Goal: Task Accomplishment & Management: Manage account settings

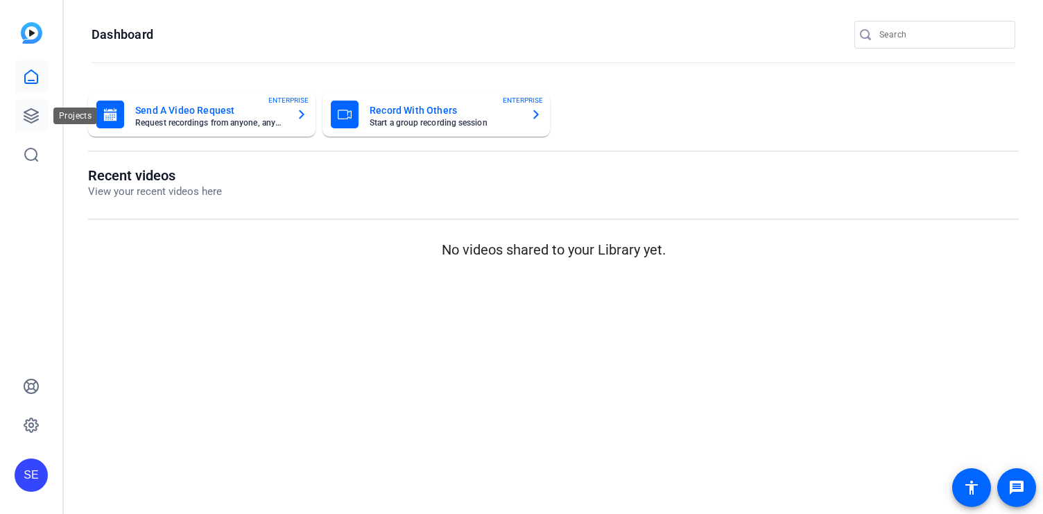
click at [30, 107] on icon at bounding box center [31, 115] width 17 height 17
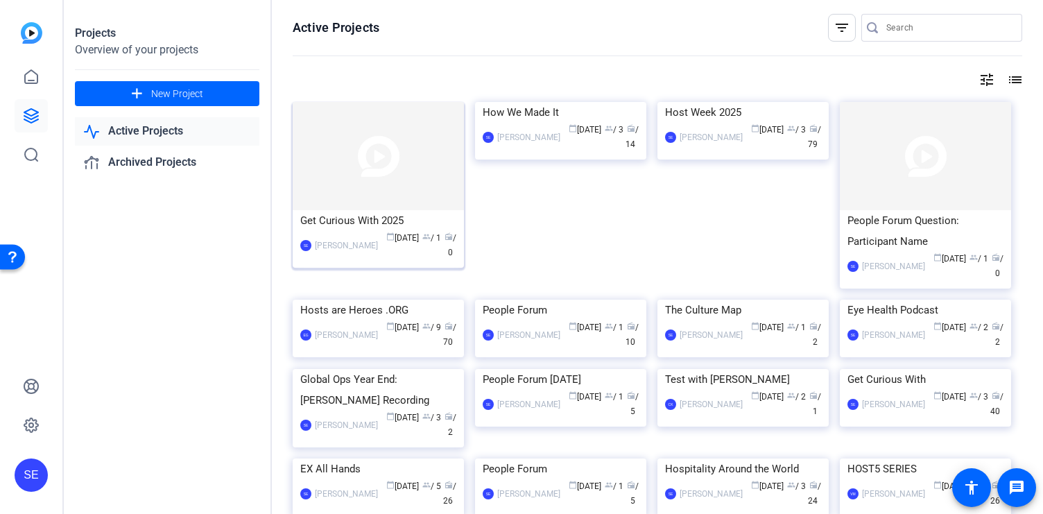
click at [374, 205] on img at bounding box center [378, 156] width 171 height 108
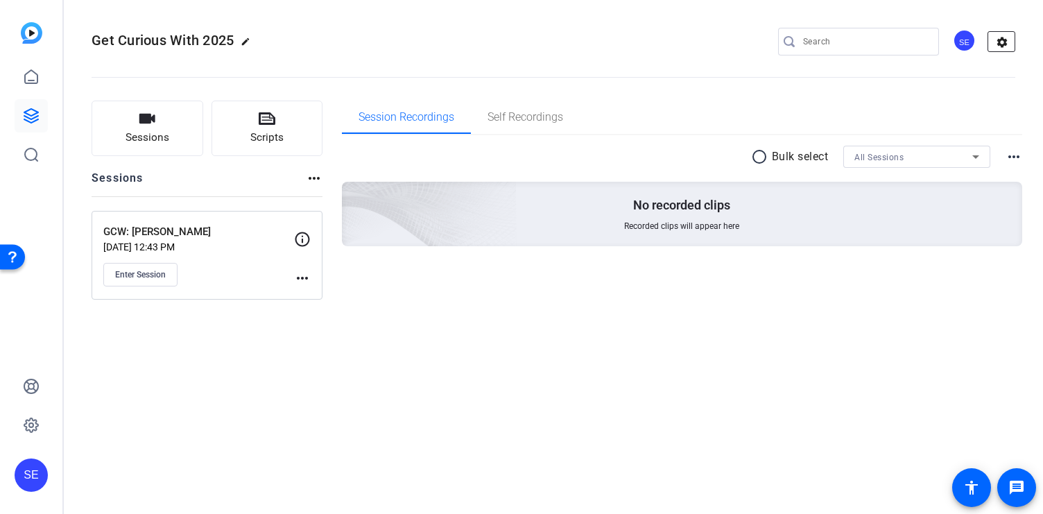
click at [999, 42] on mat-icon "settings" at bounding box center [1002, 42] width 28 height 21
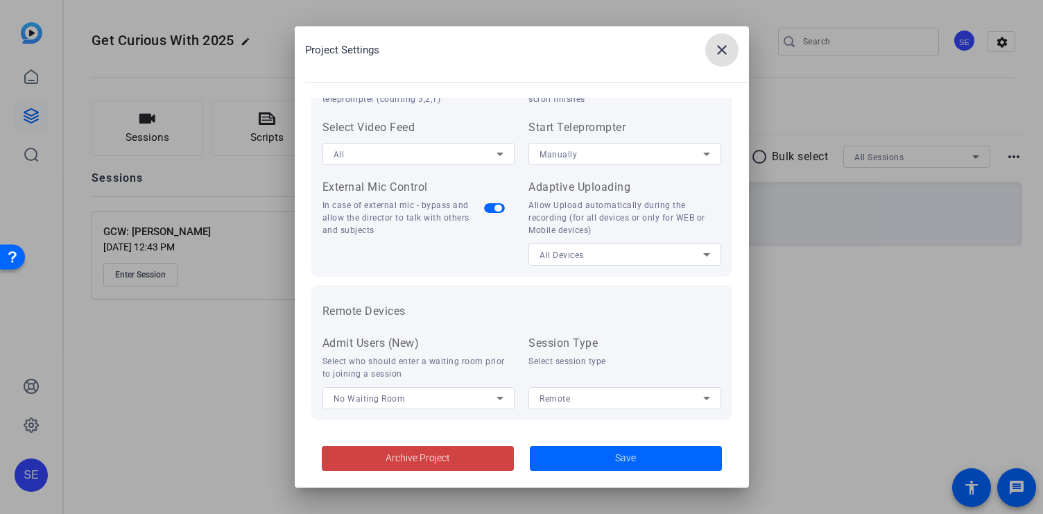
scroll to position [299, 0]
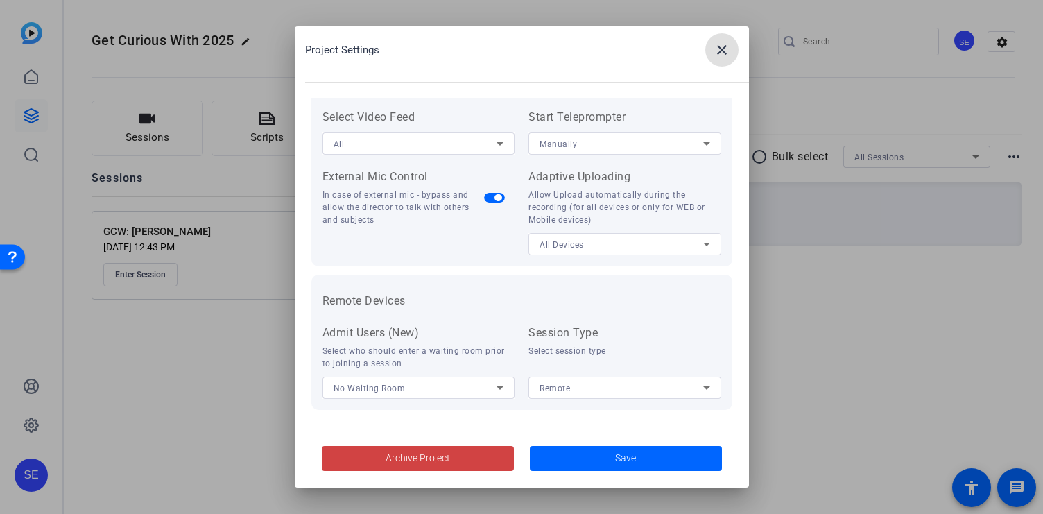
click at [725, 48] on mat-icon "close" at bounding box center [722, 50] width 17 height 17
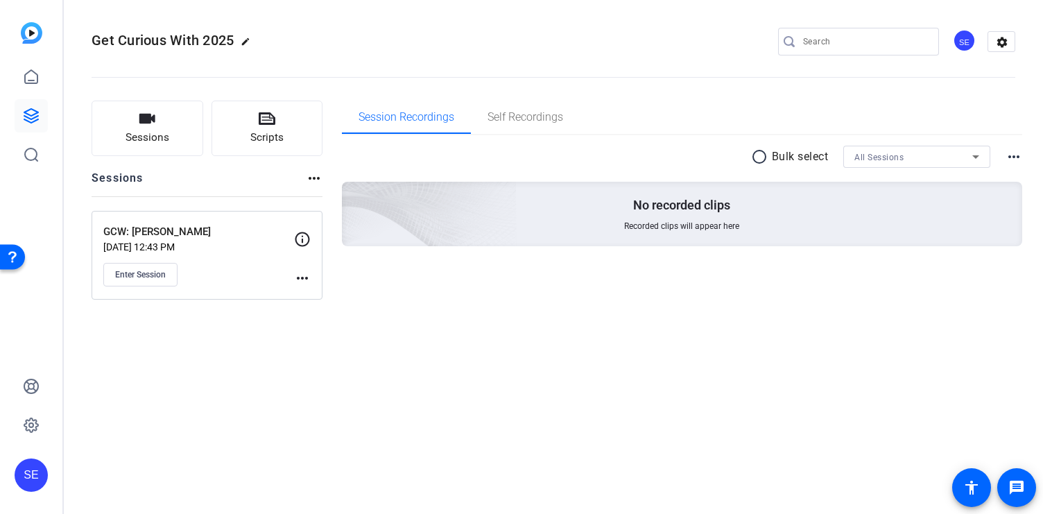
click at [250, 43] on mat-icon "edit" at bounding box center [249, 45] width 17 height 17
click at [239, 40] on span "clear" at bounding box center [237, 41] width 17 height 17
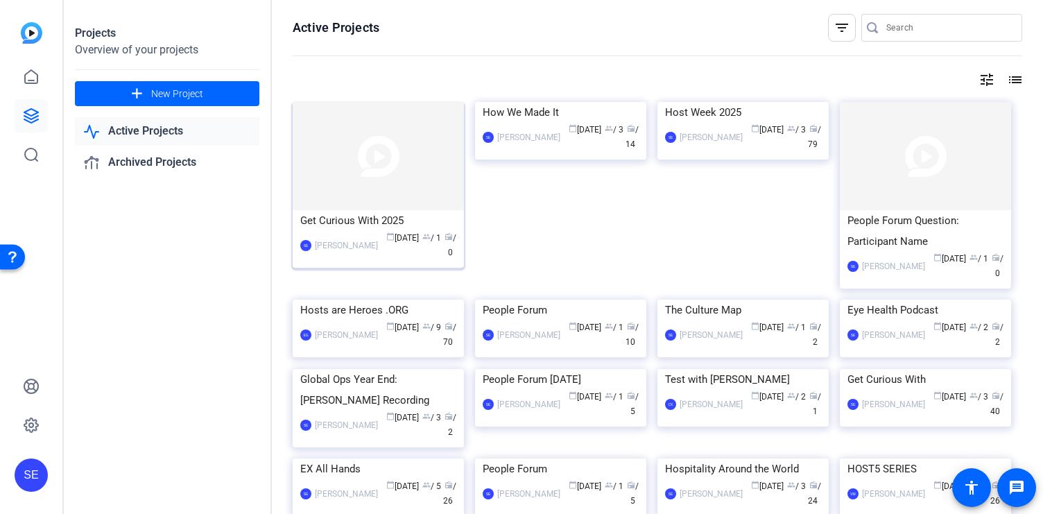
click at [338, 232] on div "SE Shelby Eden calendar_today Sep 26 group / 1 radio / 0" at bounding box center [378, 245] width 156 height 29
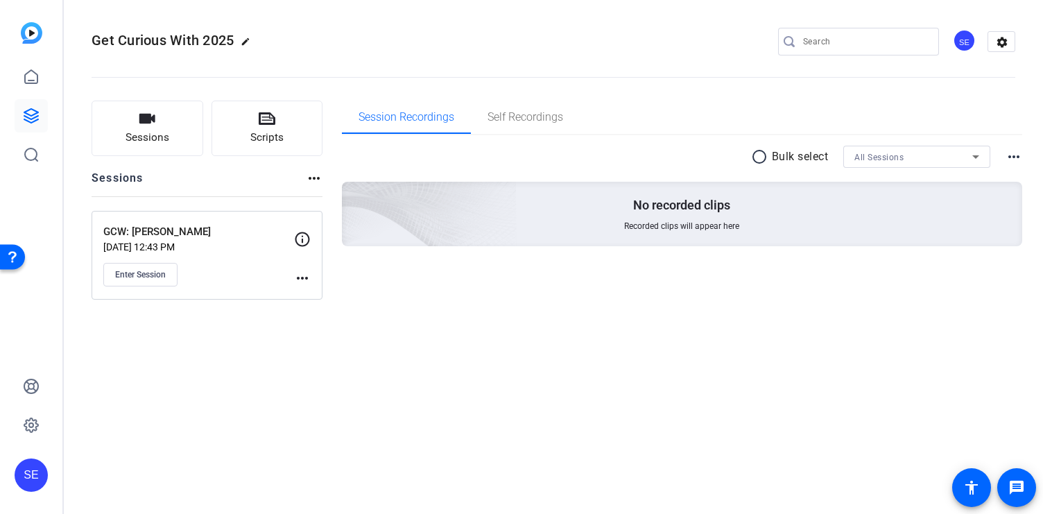
click at [241, 232] on p "GCW: Guido Gabrielli" at bounding box center [198, 232] width 191 height 16
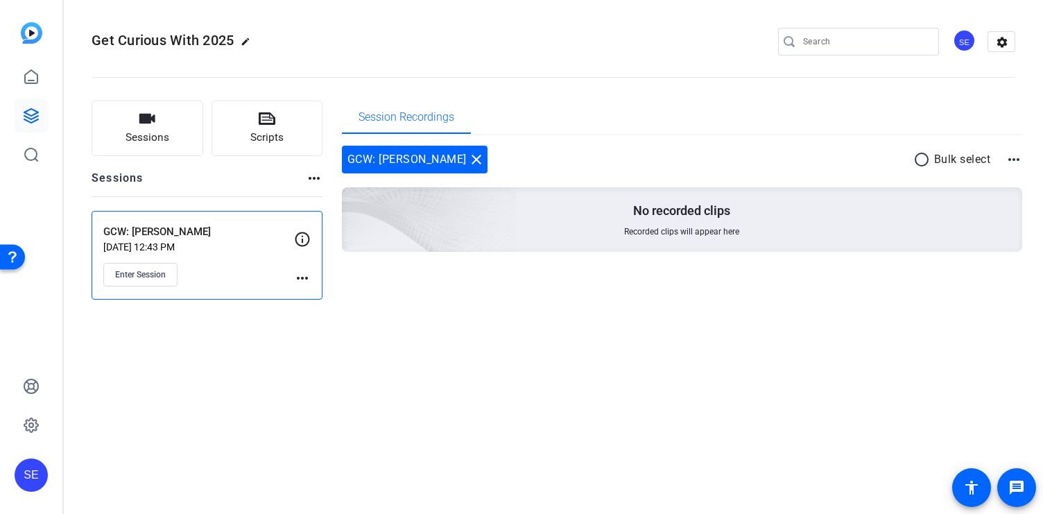
click at [251, 270] on div "Enter Session" at bounding box center [198, 275] width 191 height 24
click at [295, 278] on mat-icon "more_horiz" at bounding box center [302, 278] width 17 height 17
click at [346, 300] on span "Edit Session" at bounding box center [336, 298] width 63 height 17
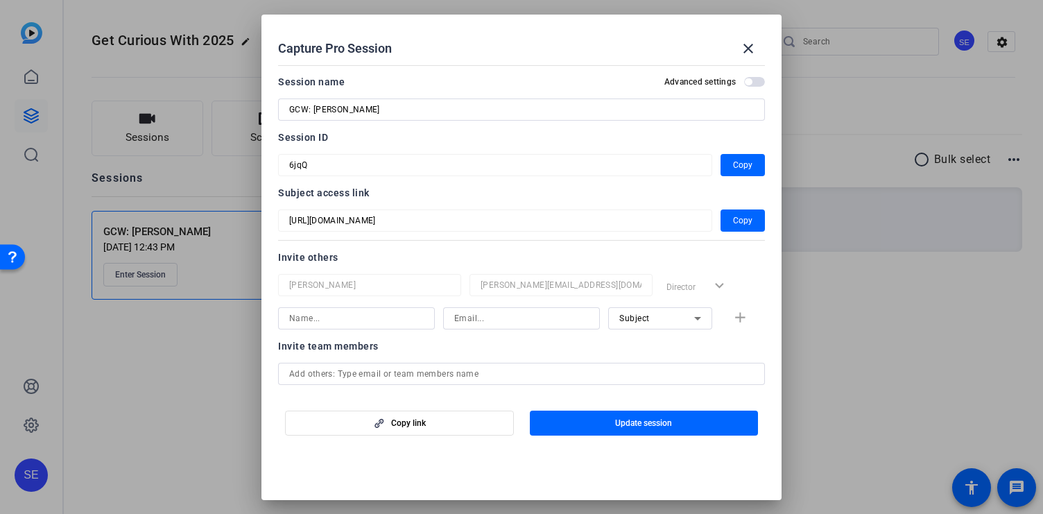
click at [370, 320] on input at bounding box center [356, 318] width 135 height 17
type input "c"
type input "Carrie Kissell"
type input "Carrie.kissell@airbnb.com"
click at [695, 310] on icon at bounding box center [697, 318] width 17 height 17
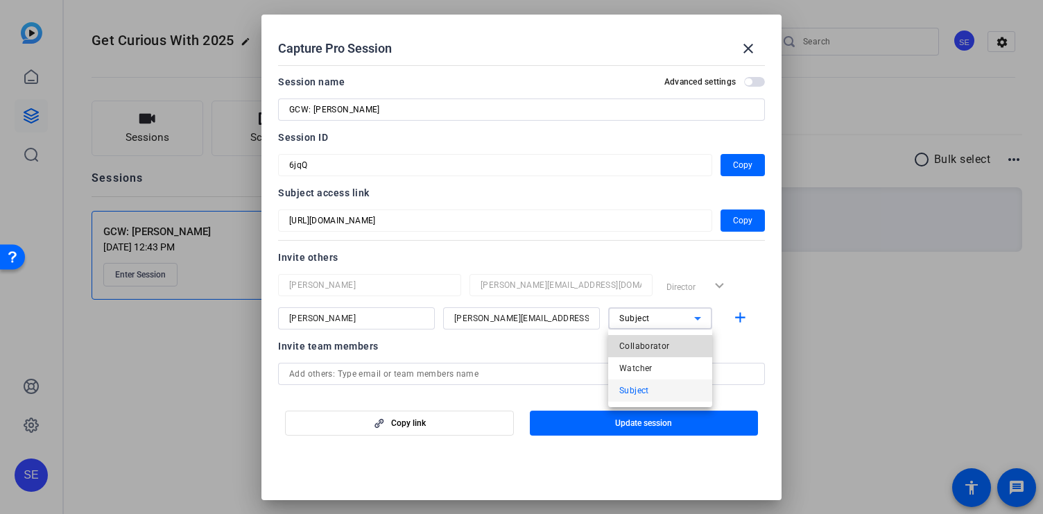
click at [658, 350] on span "Collaborator" at bounding box center [644, 346] width 51 height 17
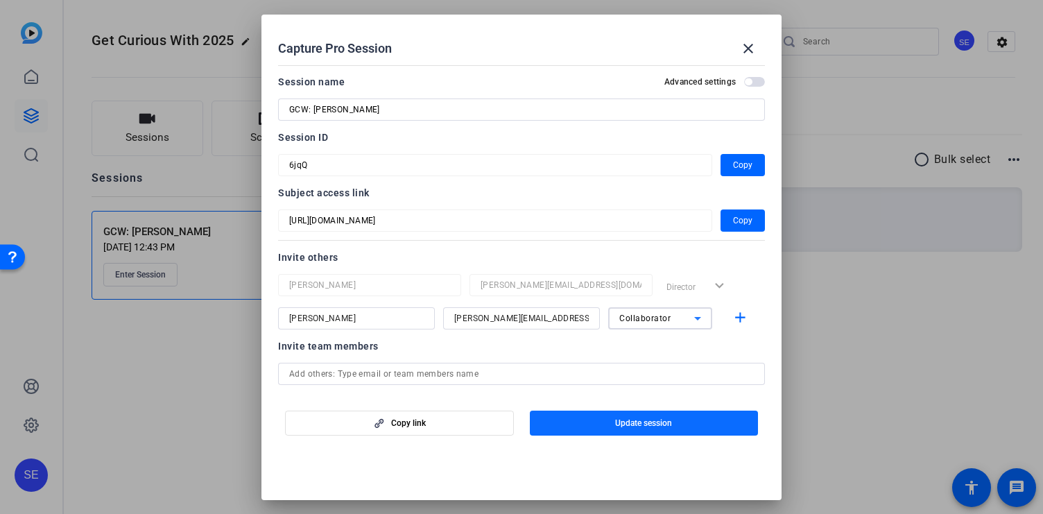
click at [655, 428] on span "Update session" at bounding box center [643, 422] width 57 height 11
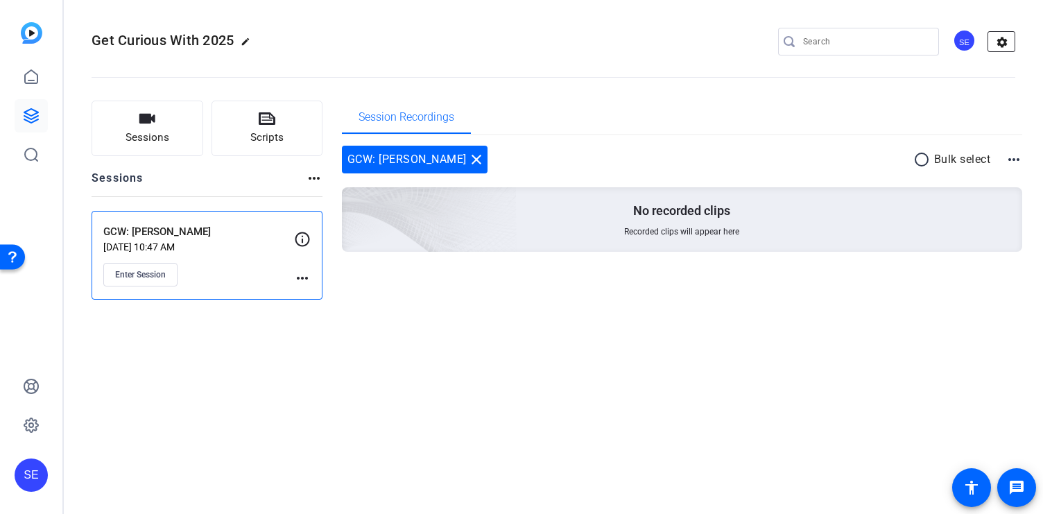
click at [1005, 37] on mat-icon "settings" at bounding box center [1002, 42] width 28 height 21
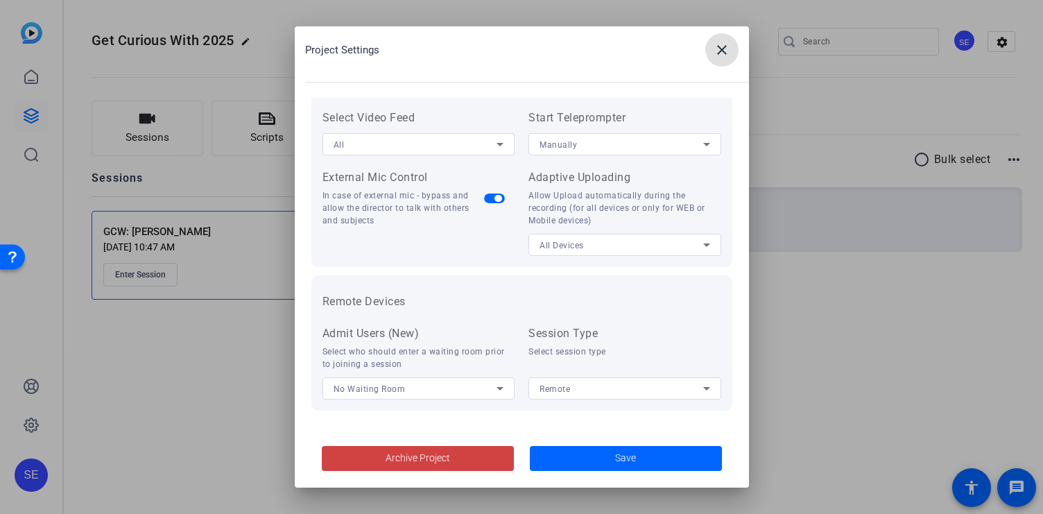
scroll to position [299, 0]
click at [725, 37] on span at bounding box center [721, 49] width 33 height 33
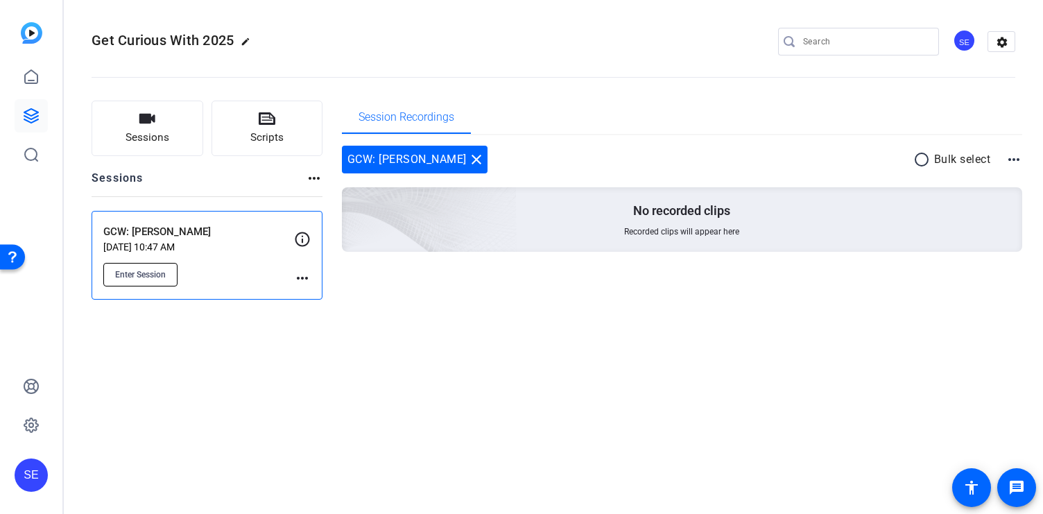
click at [139, 266] on button "Enter Session" at bounding box center [140, 275] width 74 height 24
click at [299, 274] on mat-icon "more_horiz" at bounding box center [302, 278] width 17 height 17
click at [329, 302] on span "Edit Session" at bounding box center [336, 298] width 63 height 17
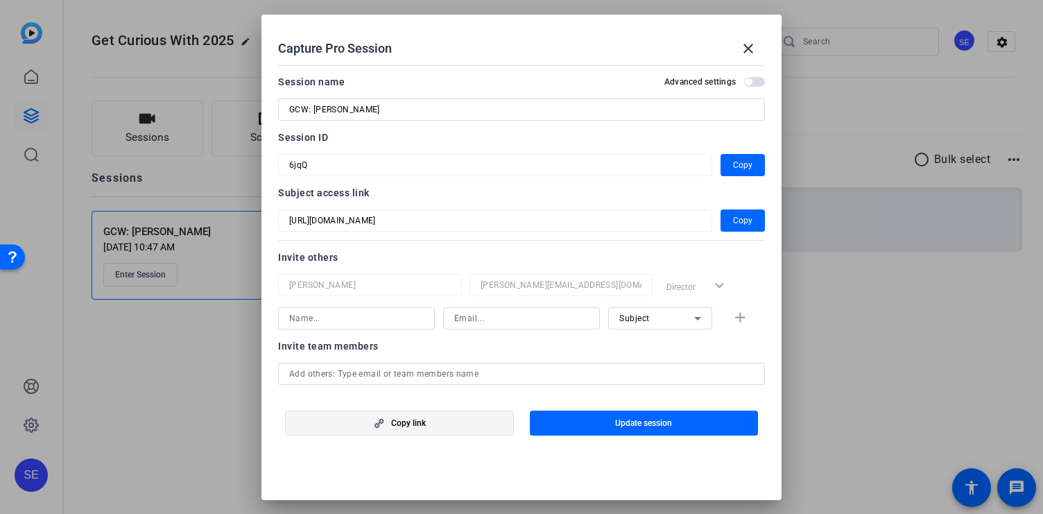
click at [438, 422] on span "button" at bounding box center [399, 422] width 227 height 33
click at [748, 48] on mat-icon "close" at bounding box center [748, 48] width 17 height 17
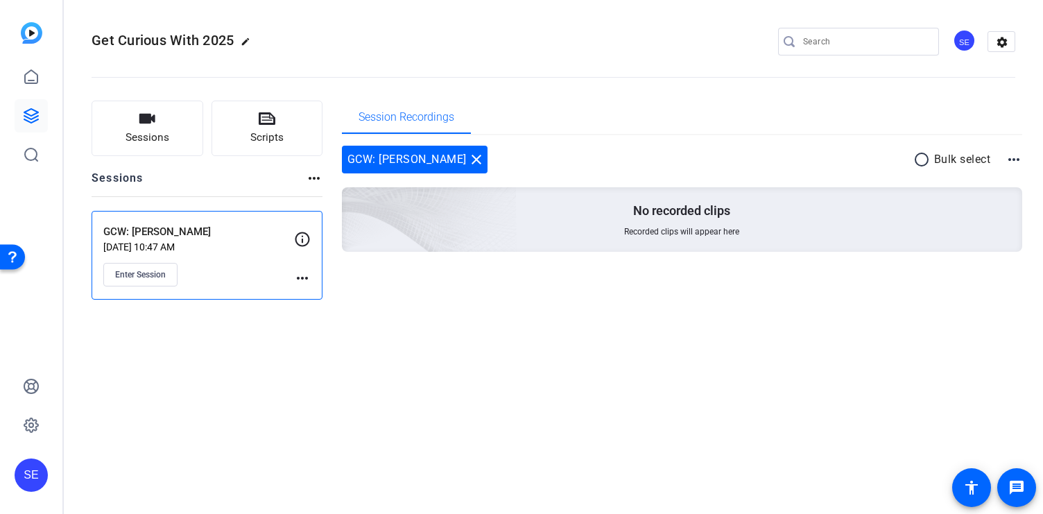
click at [303, 279] on mat-icon "more_horiz" at bounding box center [302, 278] width 17 height 17
click at [317, 304] on span "Edit Session" at bounding box center [336, 298] width 63 height 17
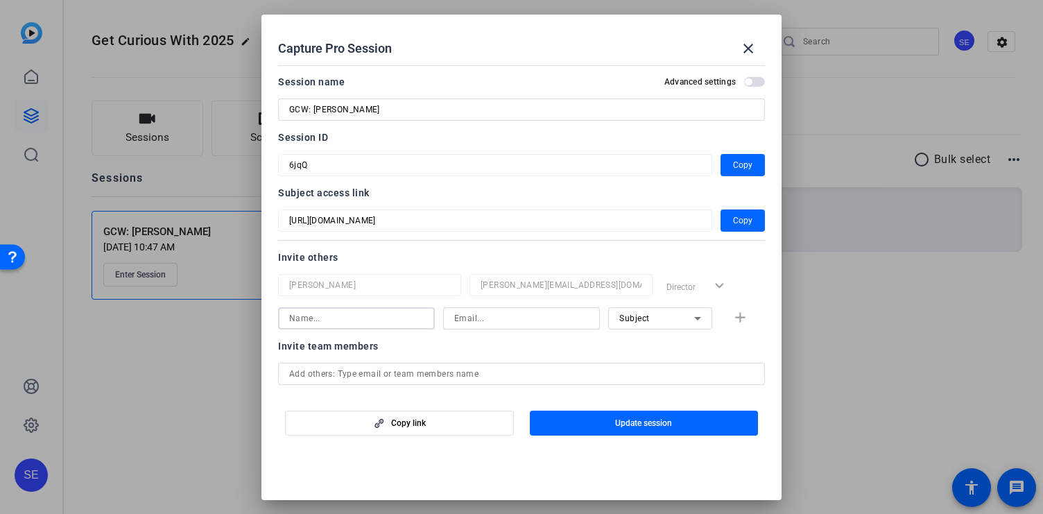
click at [388, 313] on input at bounding box center [356, 318] width 135 height 17
type input "C"
click at [381, 296] on div at bounding box center [369, 303] width 183 height 15
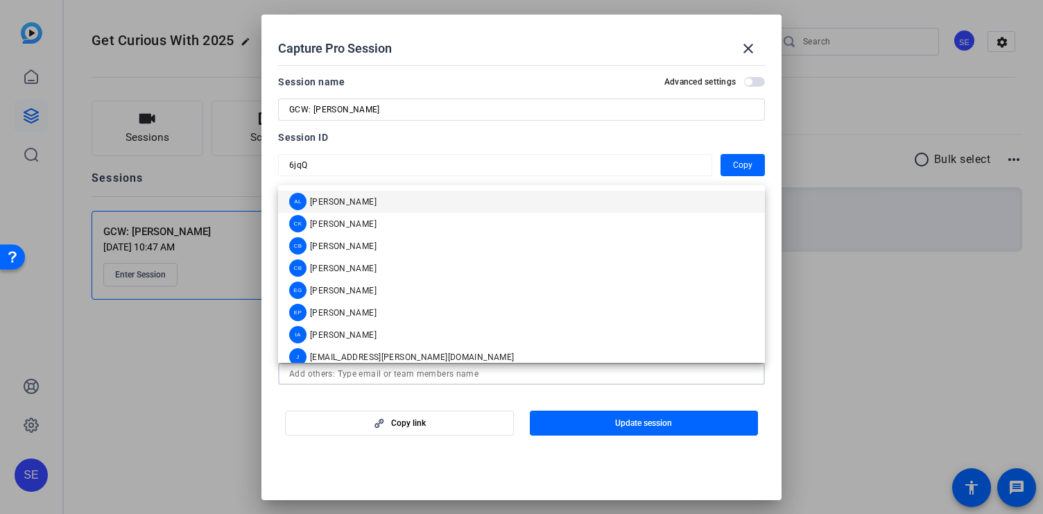
click at [381, 366] on input "text" at bounding box center [521, 373] width 465 height 17
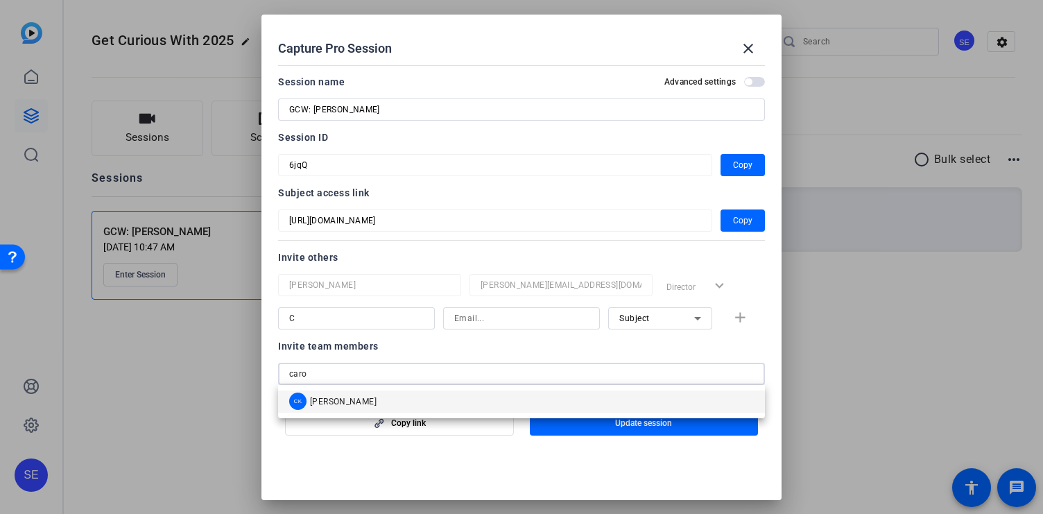
type input "caro"
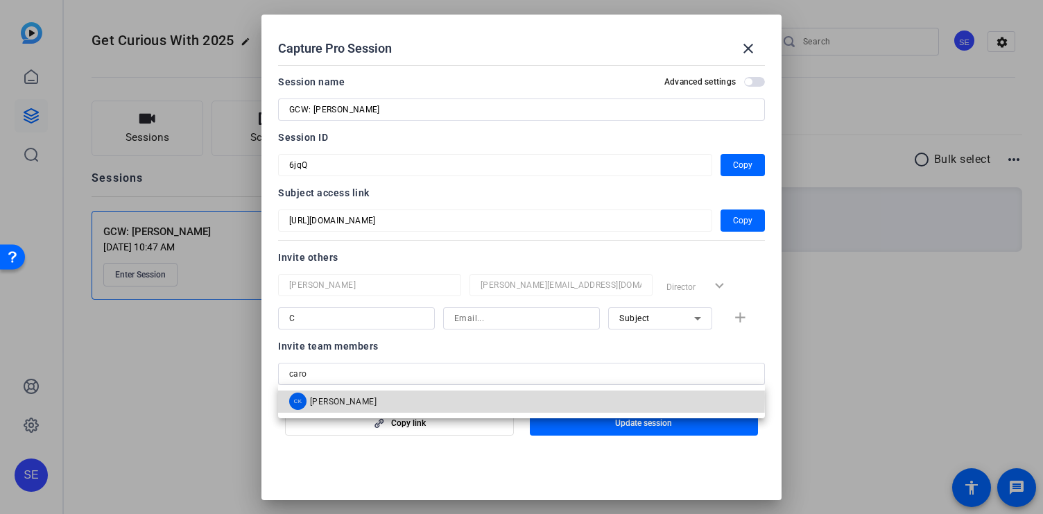
click at [337, 397] on span "Caroline Kissell" at bounding box center [343, 401] width 67 height 11
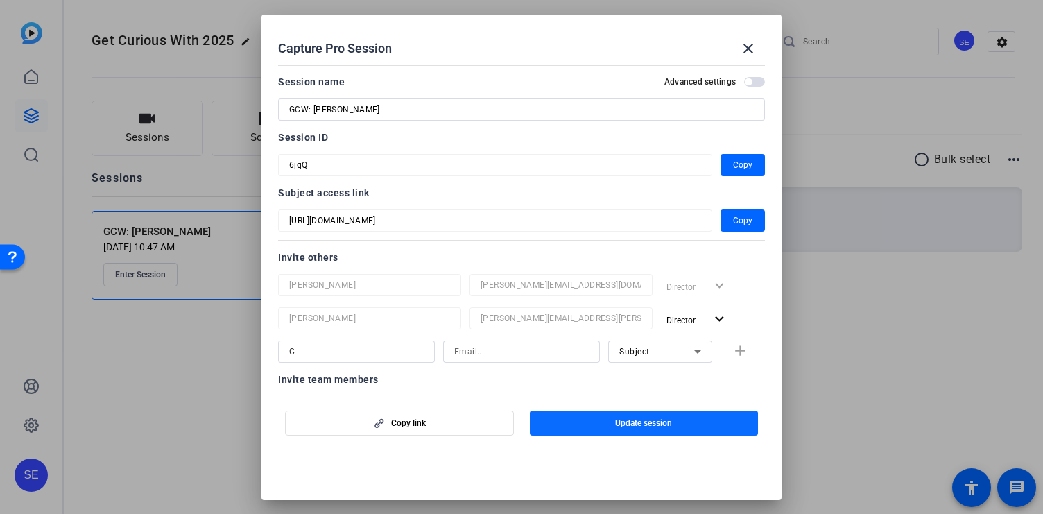
click at [605, 423] on span "button" at bounding box center [644, 422] width 229 height 33
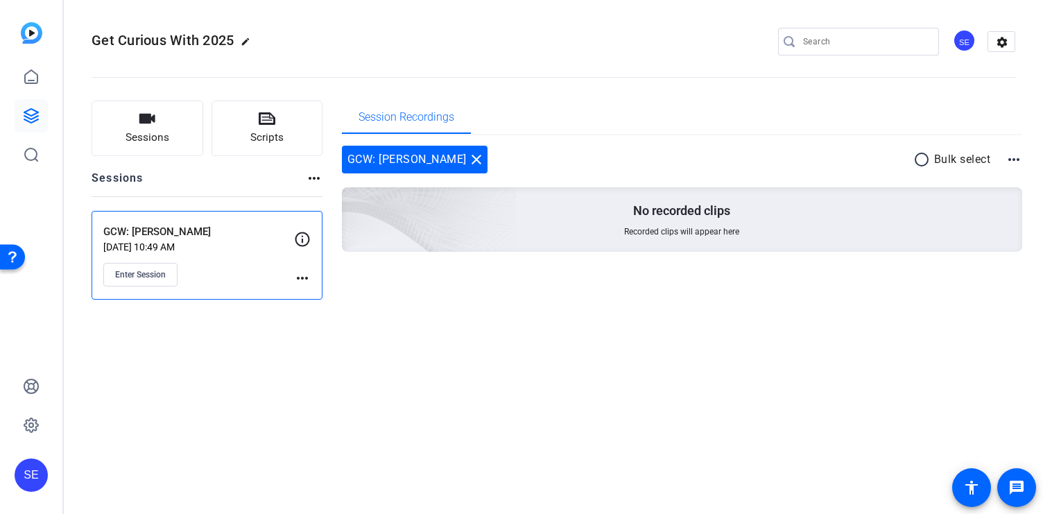
click at [1008, 157] on mat-icon "more_horiz" at bounding box center [1013, 159] width 17 height 17
click at [1015, 159] on div at bounding box center [521, 257] width 1043 height 514
click at [996, 44] on mat-icon "settings" at bounding box center [1002, 42] width 28 height 21
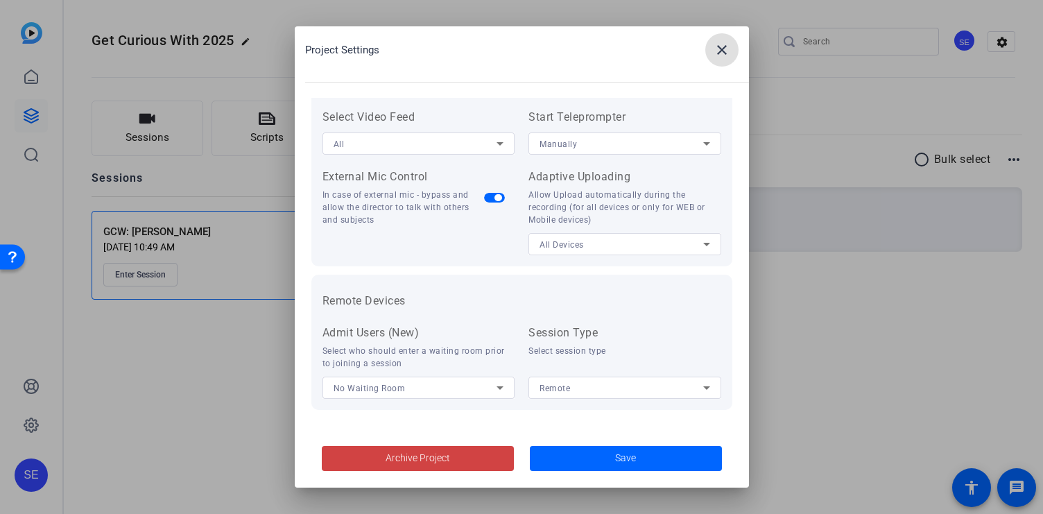
scroll to position [297, 0]
click at [728, 62] on span at bounding box center [721, 49] width 33 height 33
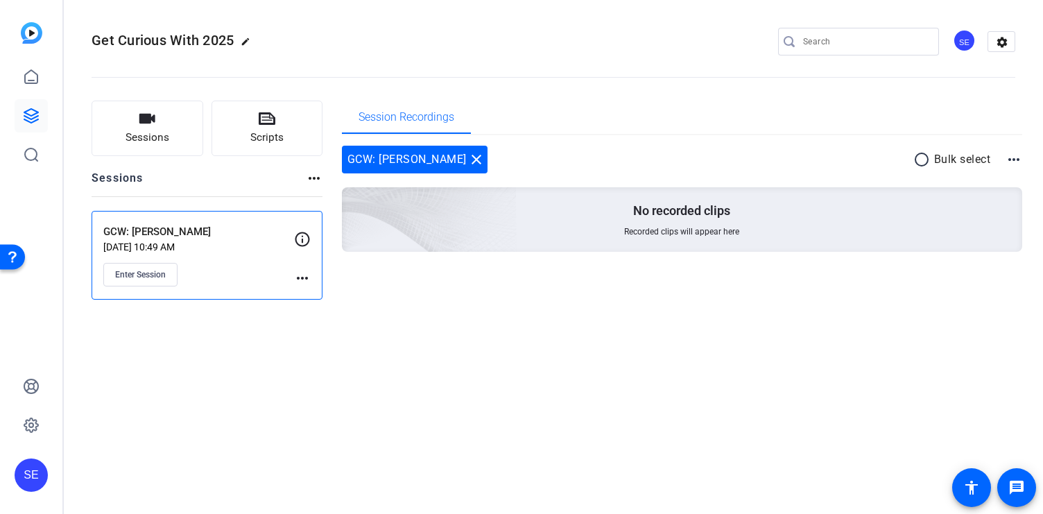
click at [250, 38] on mat-icon "edit" at bounding box center [249, 45] width 17 height 17
click at [354, 39] on div "Get Curious With 2025 check_circle clear SE settings" at bounding box center [554, 41] width 924 height 21
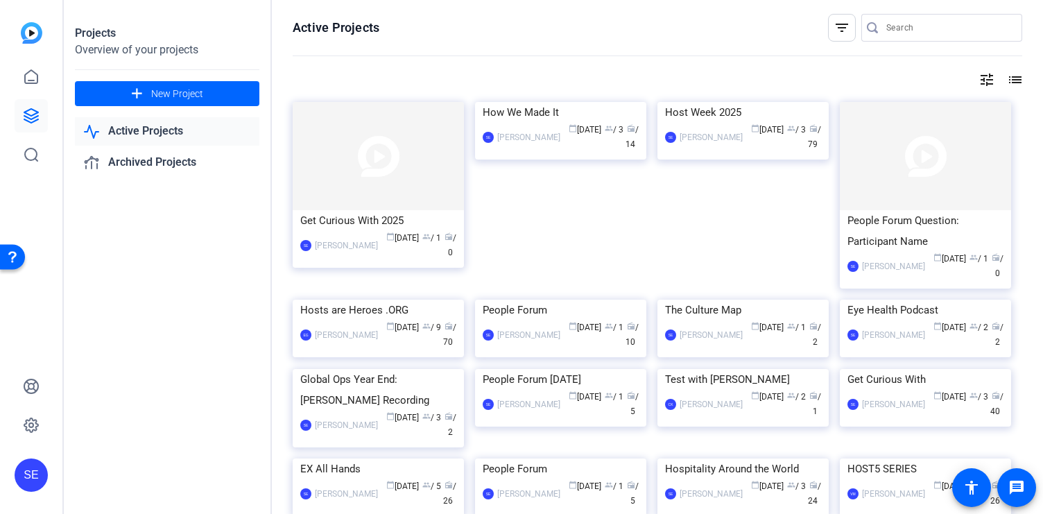
click at [141, 137] on link "Active Projects" at bounding box center [167, 131] width 184 height 28
click at [155, 128] on link "Active Projects" at bounding box center [167, 131] width 184 height 28
click at [32, 76] on icon at bounding box center [31, 77] width 17 height 17
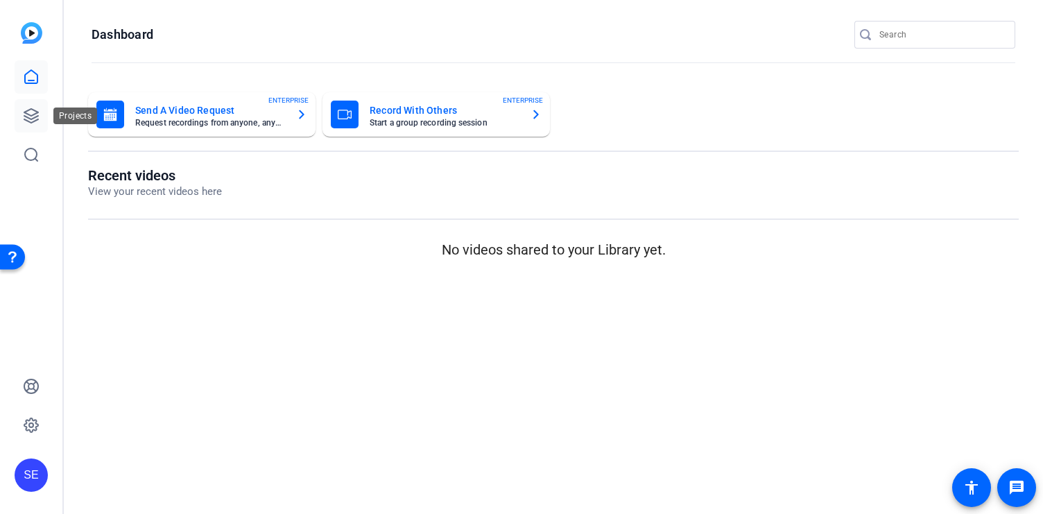
click at [30, 121] on icon at bounding box center [31, 115] width 17 height 17
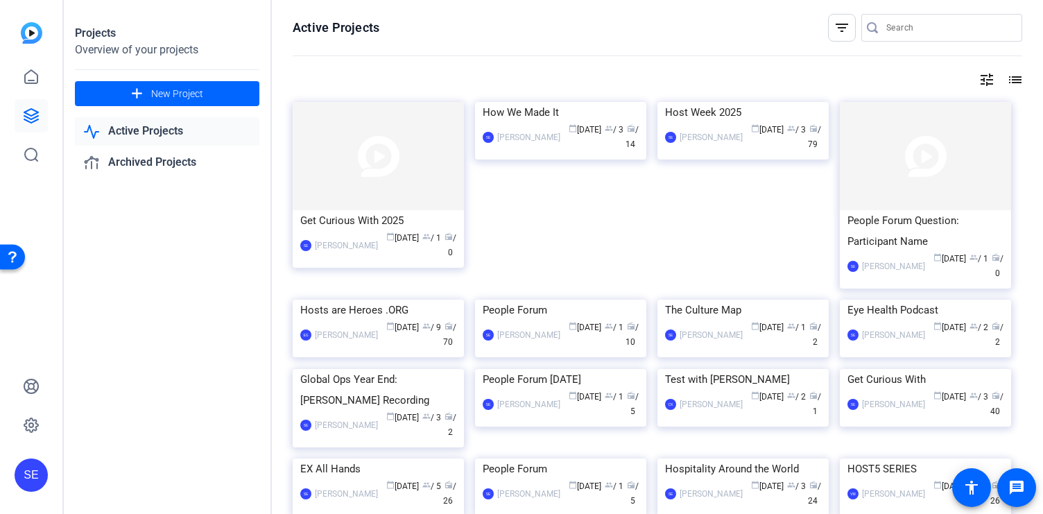
click at [991, 80] on mat-icon "tune" at bounding box center [986, 79] width 17 height 17
click at [991, 80] on div at bounding box center [521, 257] width 1043 height 514
click at [1012, 80] on mat-icon "list" at bounding box center [1013, 79] width 17 height 17
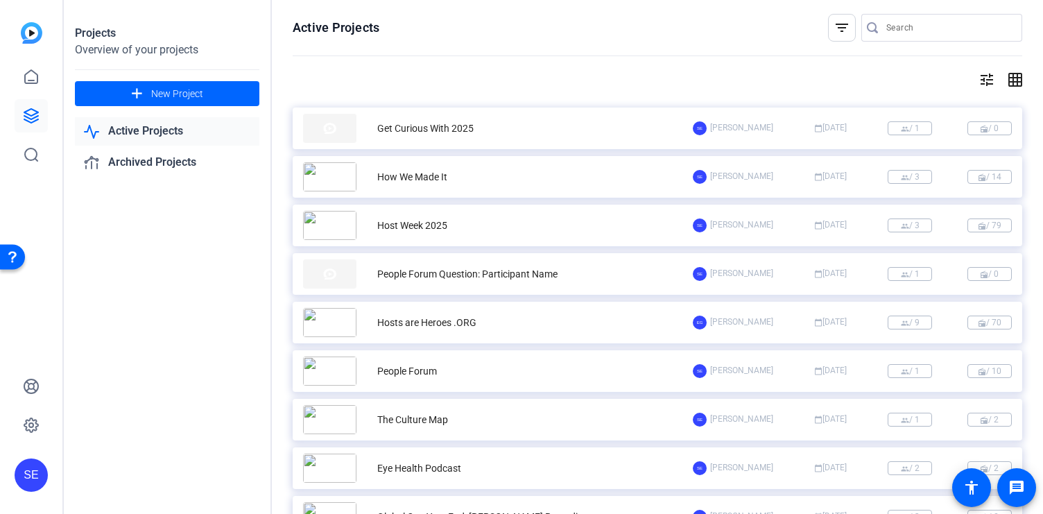
click at [1012, 80] on mat-icon "grid_on" at bounding box center [1013, 79] width 17 height 17
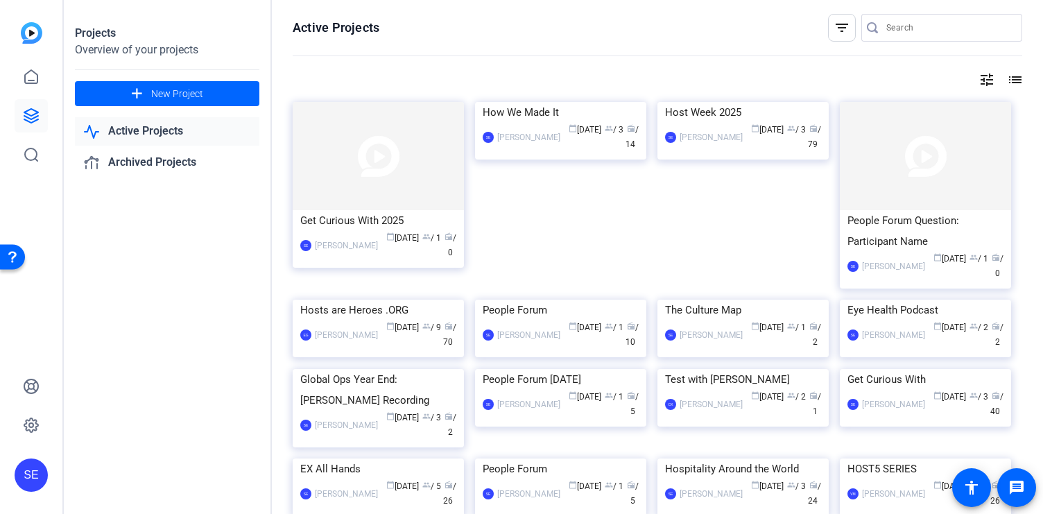
click at [840, 34] on mat-icon "filter_list" at bounding box center [841, 27] width 17 height 17
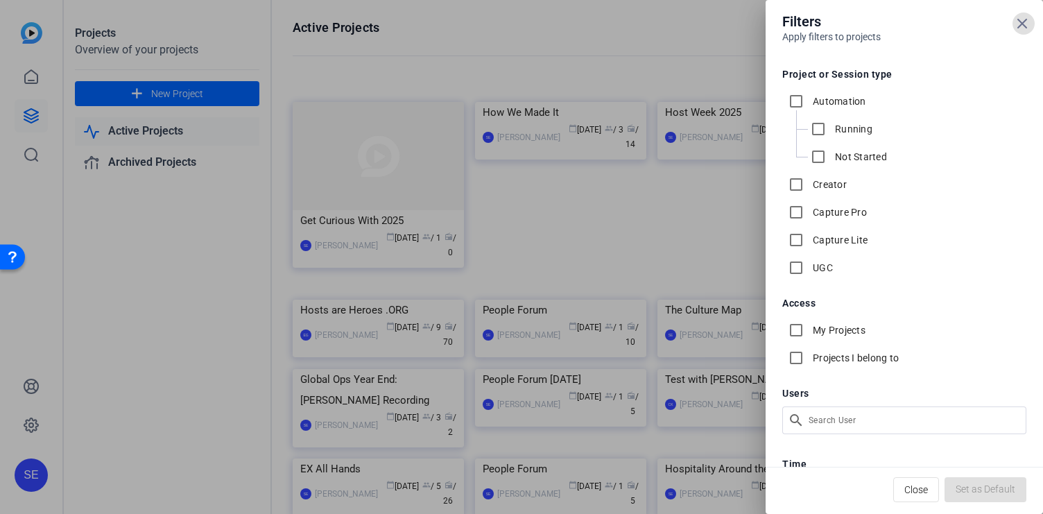
click at [614, 70] on div at bounding box center [521, 257] width 1043 height 514
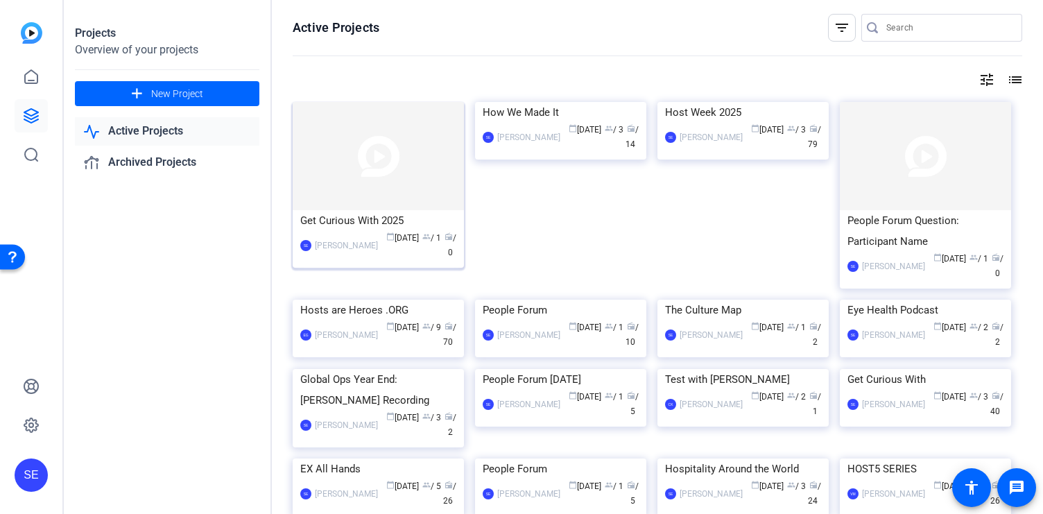
click at [429, 198] on img at bounding box center [378, 156] width 171 height 108
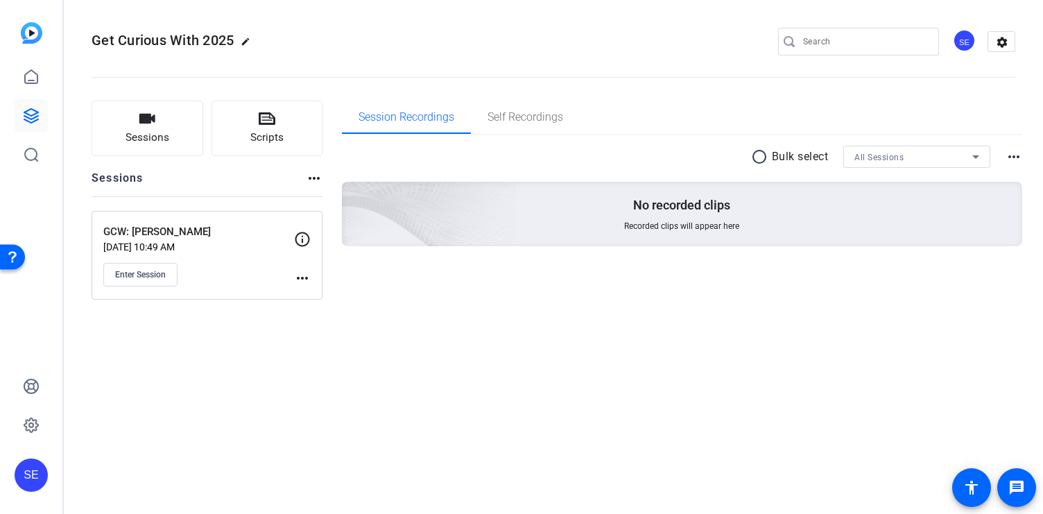
click at [316, 178] on mat-icon "more_horiz" at bounding box center [314, 178] width 17 height 17
click at [316, 178] on div at bounding box center [521, 257] width 1043 height 514
click at [999, 46] on mat-icon "settings" at bounding box center [1002, 42] width 28 height 21
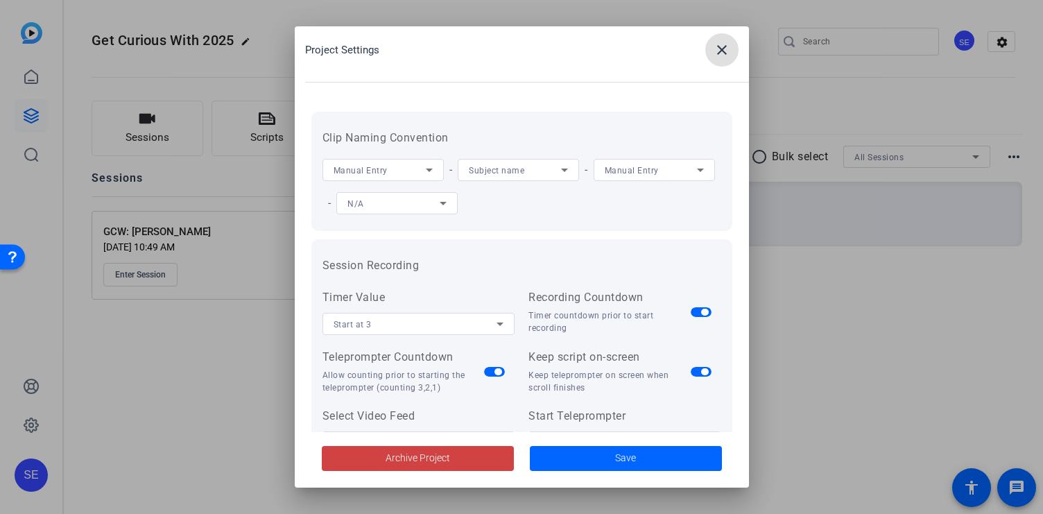
click at [716, 56] on mat-icon "close" at bounding box center [722, 50] width 17 height 17
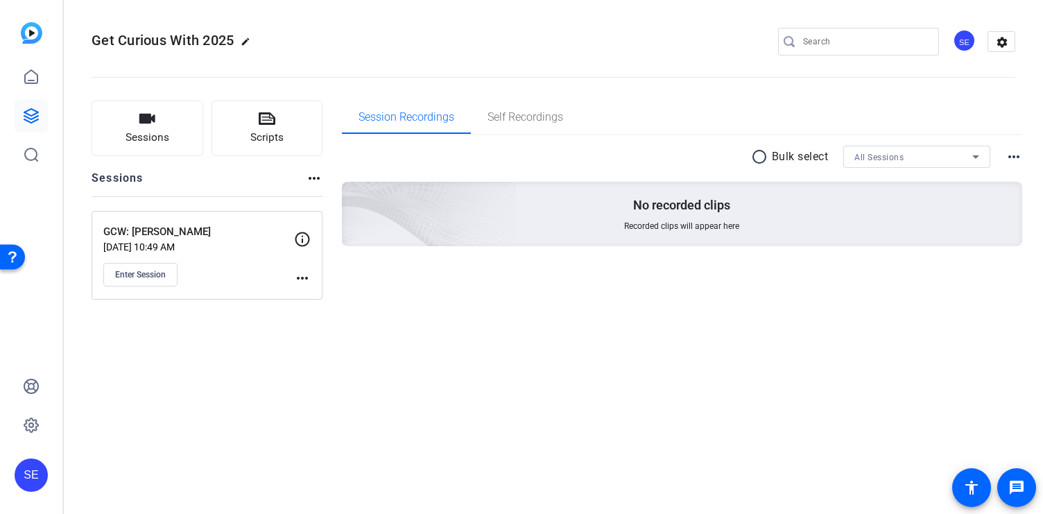
click at [968, 40] on div "SE" at bounding box center [964, 40] width 23 height 23
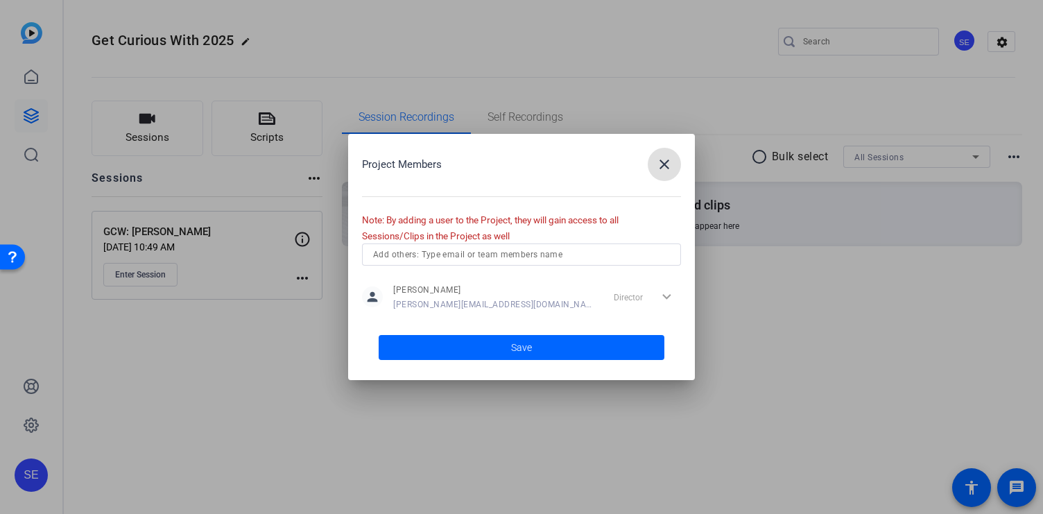
click at [539, 253] on input "text" at bounding box center [521, 254] width 297 height 17
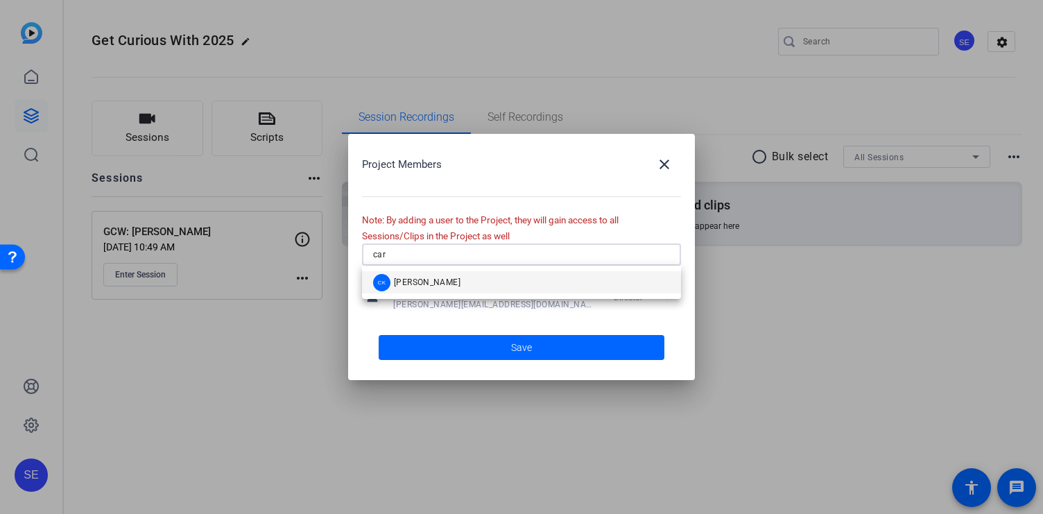
type input "car"
click at [491, 281] on mat-option "CK Caroline Kissell" at bounding box center [521, 282] width 319 height 22
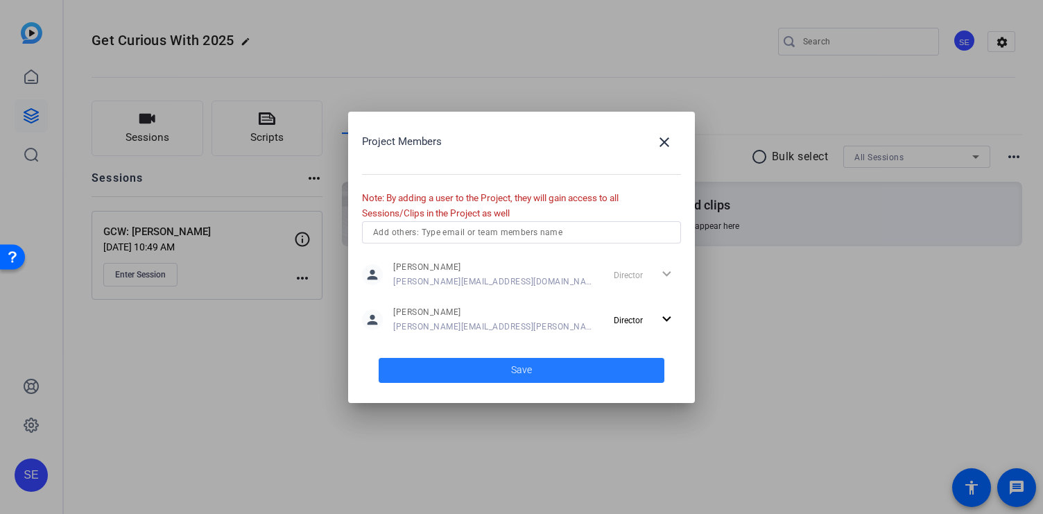
click at [489, 361] on span at bounding box center [522, 370] width 286 height 33
